Goal: Find specific fact: Find specific fact

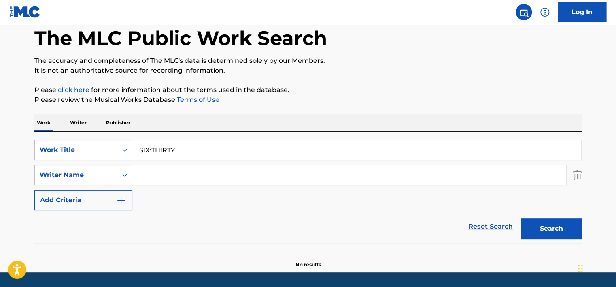
click at [162, 155] on input "SIX:THIRTY" at bounding box center [356, 149] width 449 height 19
drag, startPoint x: 381, startPoint y: 95, endPoint x: 464, endPoint y: 167, distance: 110.5
click at [381, 96] on p "Please review the Musical Works Database Terms of Use" at bounding box center [307, 100] width 547 height 10
click at [535, 211] on div "Search" at bounding box center [549, 226] width 65 height 32
click at [539, 219] on button "Search" at bounding box center [551, 228] width 61 height 20
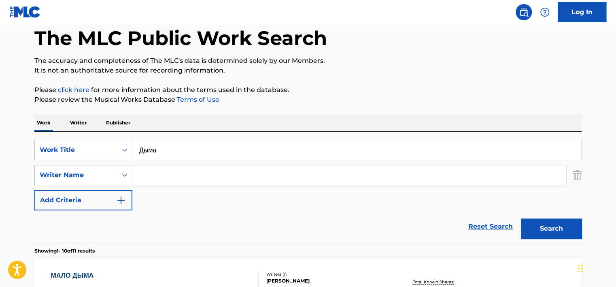
scroll to position [40, 0]
click at [182, 156] on input "Дыма" at bounding box center [356, 149] width 449 height 19
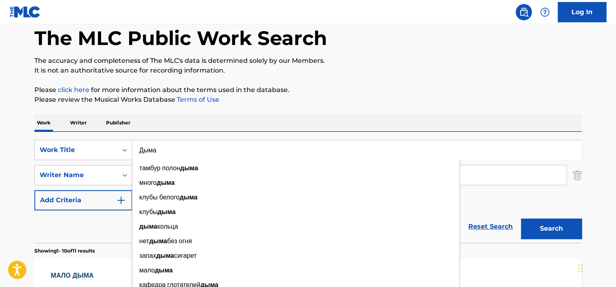
click at [182, 156] on input "Дыма" at bounding box center [356, 149] width 449 height 19
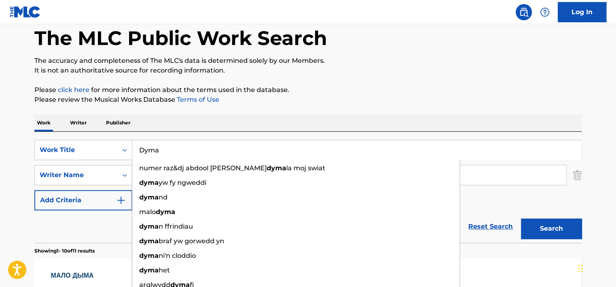
type input "Dyma"
drag, startPoint x: 421, startPoint y: 91, endPoint x: 442, endPoint y: 114, distance: 30.7
click at [422, 91] on p "Please click here for more information about the terms used in the database." at bounding box center [307, 90] width 547 height 10
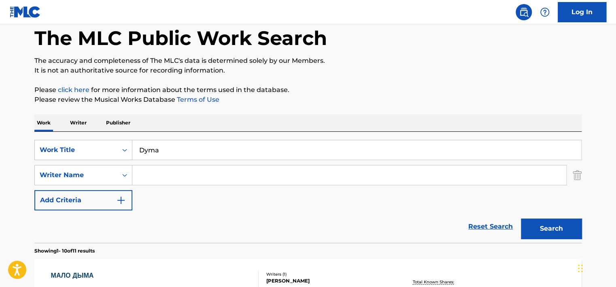
click at [534, 225] on button "Search" at bounding box center [551, 228] width 61 height 20
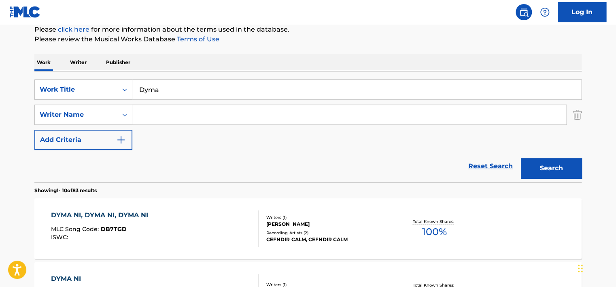
scroll to position [81, 0]
